Goal: Information Seeking & Learning: Find specific page/section

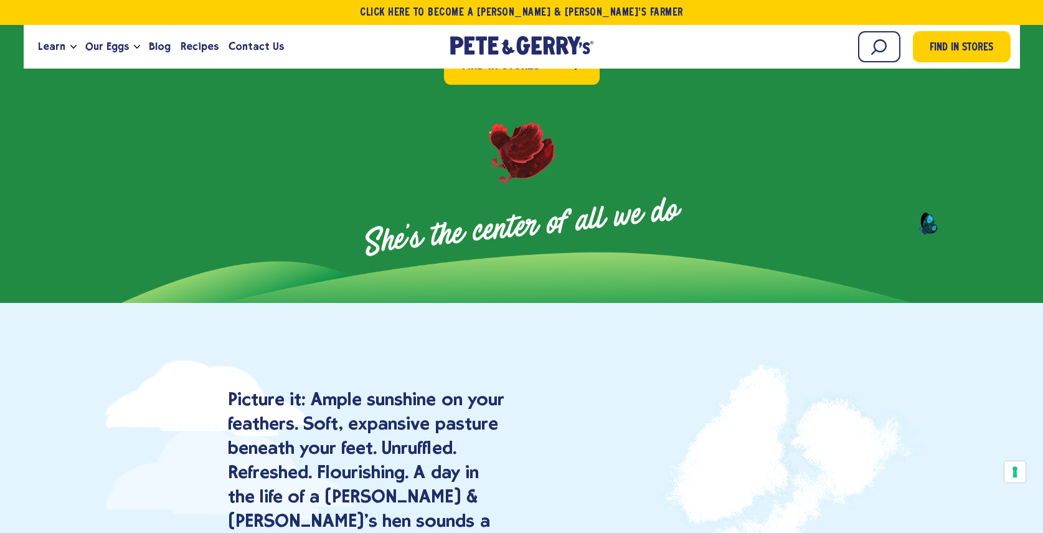
scroll to position [1045, 0]
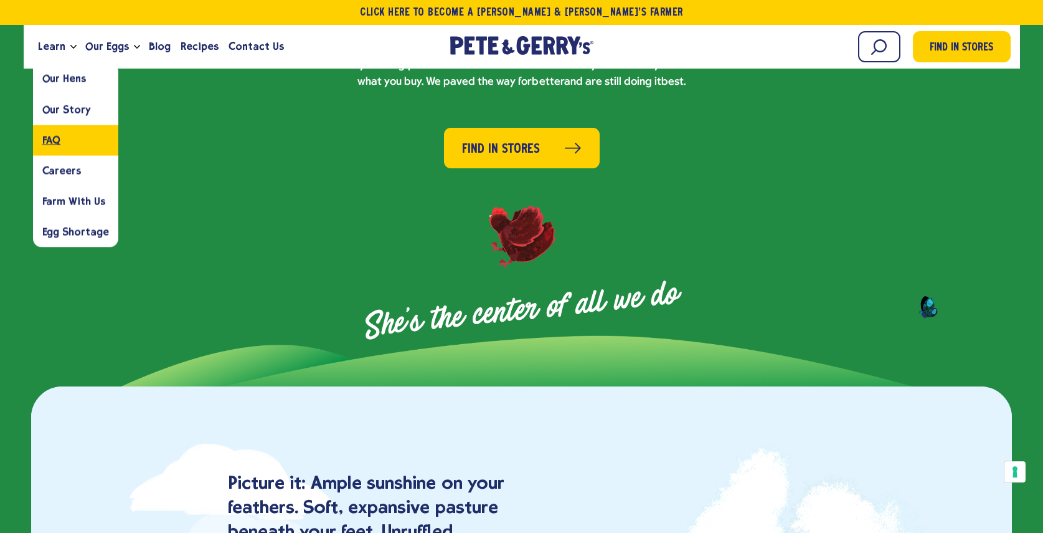
click at [58, 143] on span "FAQ" at bounding box center [51, 140] width 19 height 12
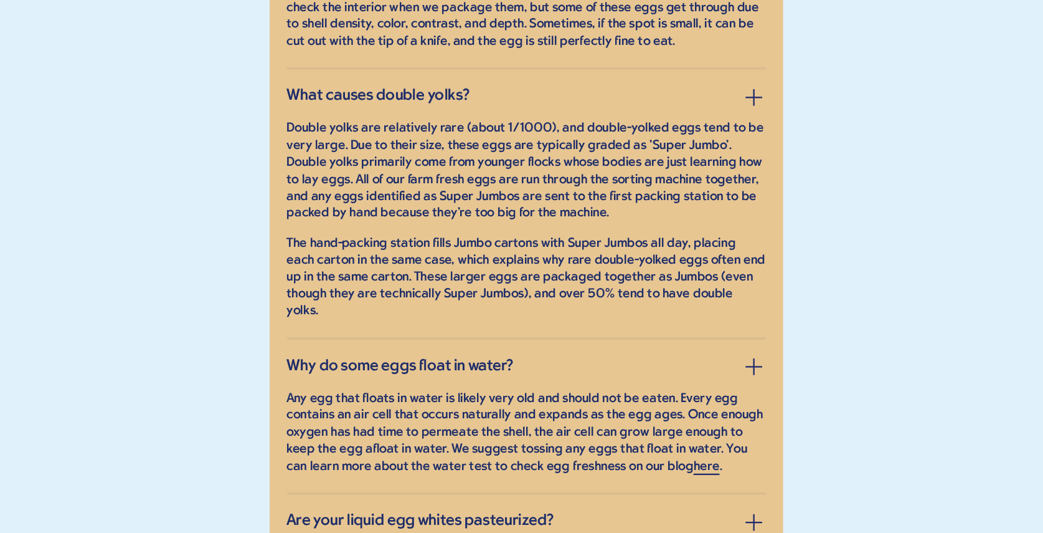
scroll to position [5426, 0]
